Goal: Find contact information: Find contact information

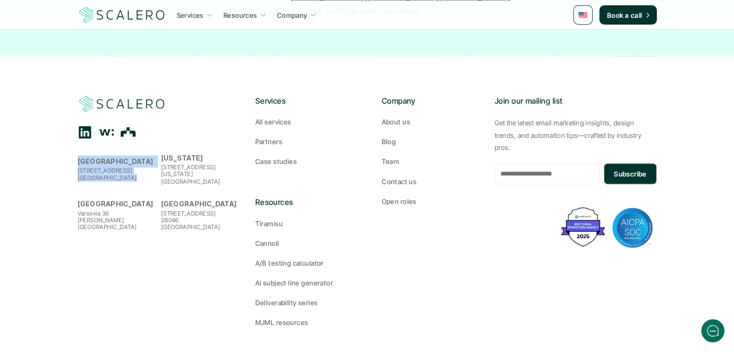
drag, startPoint x: 72, startPoint y: 144, endPoint x: 133, endPoint y: 164, distance: 64.4
click at [133, 164] on footer "[GEOGRAPHIC_DATA][STREET_ADDRESS] [US_STATE] [STREET_ADDRESS][US_STATE][PERSON_…" at bounding box center [367, 211] width 734 height 310
copy div "[GEOGRAPHIC_DATA][STREET_ADDRESS]"
click at [399, 162] on div "Company About us Blog Team Contact us Open roles" at bounding box center [431, 151] width 98 height 112
click at [396, 176] on p "Contact us" at bounding box center [399, 181] width 35 height 10
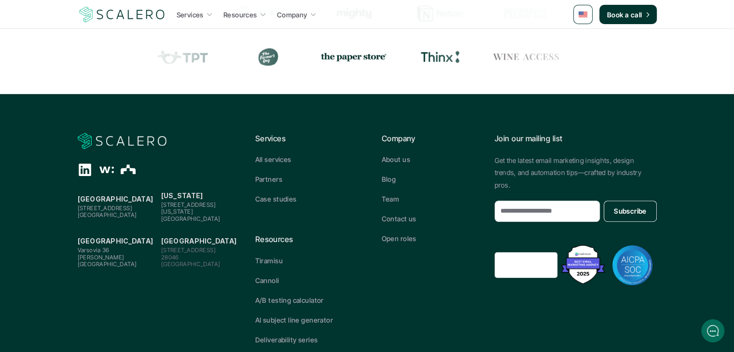
scroll to position [483, 0]
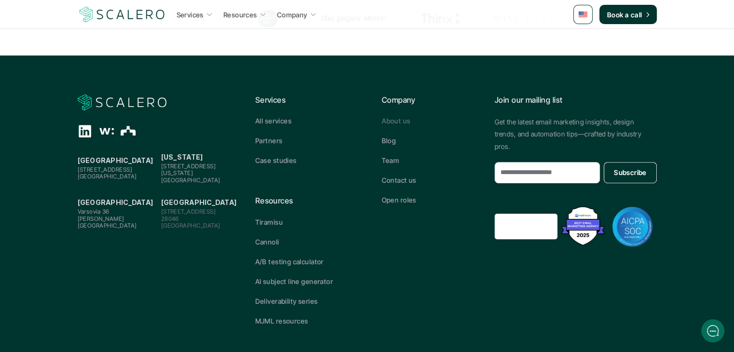
click at [386, 124] on p "About us" at bounding box center [396, 121] width 28 height 10
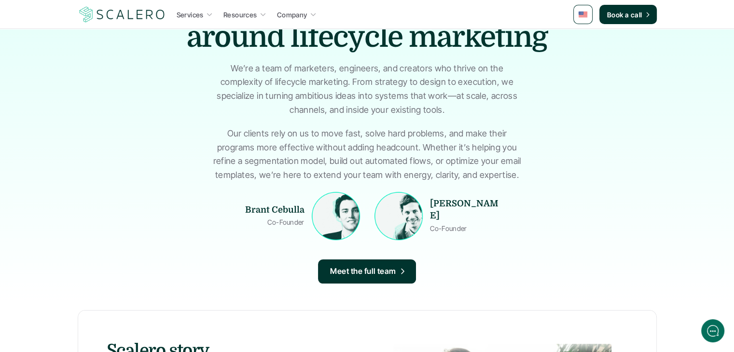
scroll to position [145, 0]
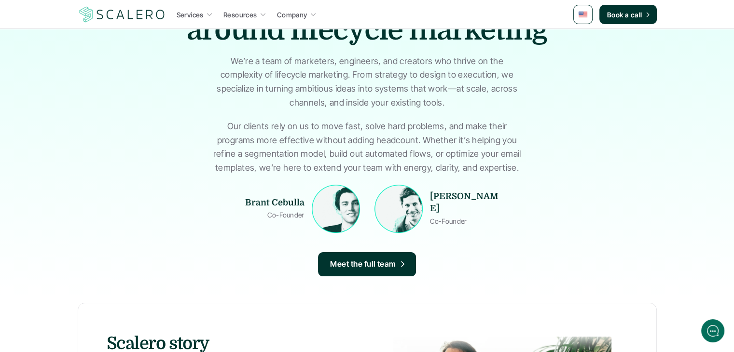
drag, startPoint x: 247, startPoint y: 200, endPoint x: 289, endPoint y: 204, distance: 41.7
click at [303, 200] on p "Brant Cebulla" at bounding box center [268, 203] width 72 height 12
copy p "Brant Cebulla"
drag, startPoint x: 432, startPoint y: 199, endPoint x: 483, endPoint y: 223, distance: 56.4
click at [483, 223] on div "[PERSON_NAME] Co-Founder" at bounding box center [466, 209] width 72 height 48
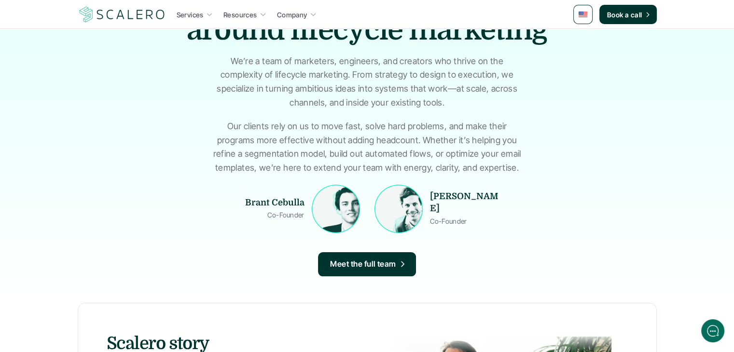
copy strong "[PERSON_NAME]"
click at [236, 266] on div "[PERSON_NAME] Co-Founder [PERSON_NAME] Co-Founder Meet the full team" at bounding box center [367, 231] width 401 height 92
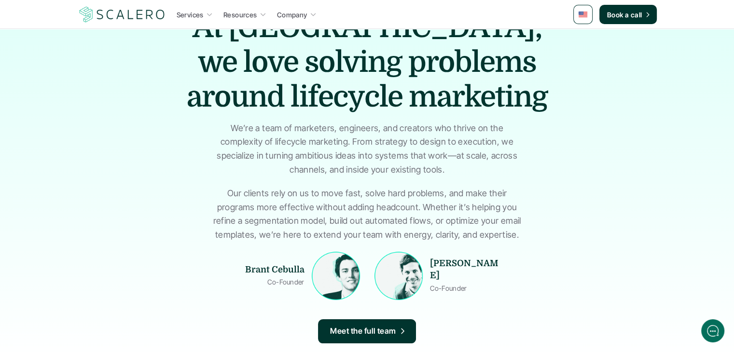
scroll to position [0, 0]
